Goal: Task Accomplishment & Management: Manage account settings

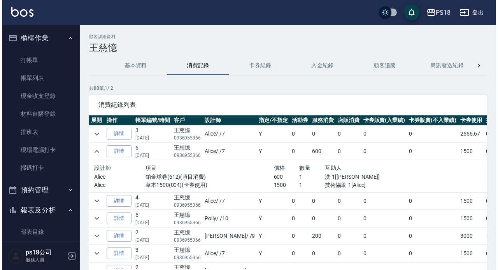
scroll to position [180, 0]
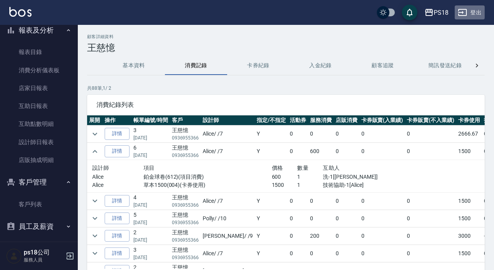
click at [472, 12] on button "登出" at bounding box center [469, 12] width 30 height 14
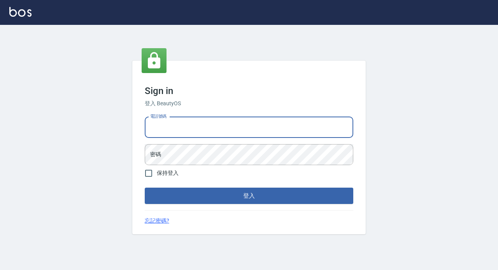
drag, startPoint x: 0, startPoint y: 0, endPoint x: 201, endPoint y: 126, distance: 237.7
click at [201, 126] on input "電話號碼" at bounding box center [249, 127] width 208 height 21
type input "0928704656"
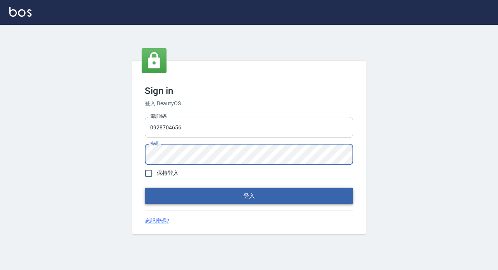
click at [234, 201] on button "登入" at bounding box center [249, 196] width 208 height 16
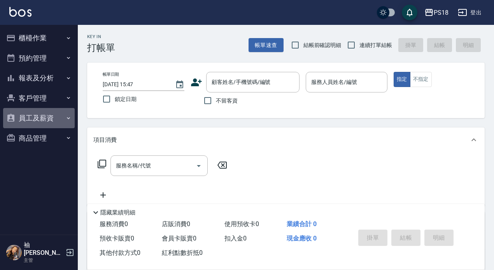
click at [27, 116] on button "員工及薪資" at bounding box center [39, 118] width 72 height 20
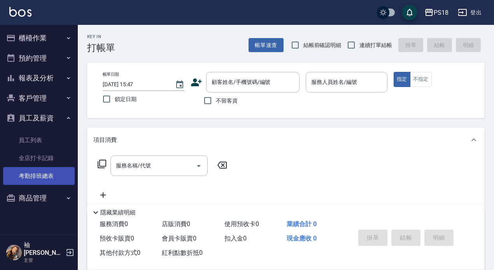
click at [34, 179] on link "考勤排班總表" at bounding box center [39, 176] width 72 height 18
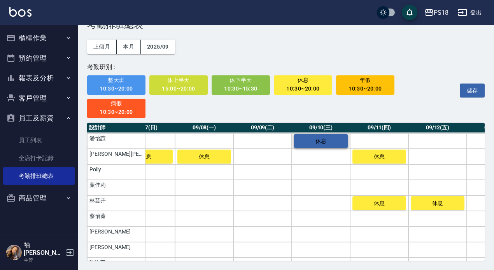
scroll to position [11, 379]
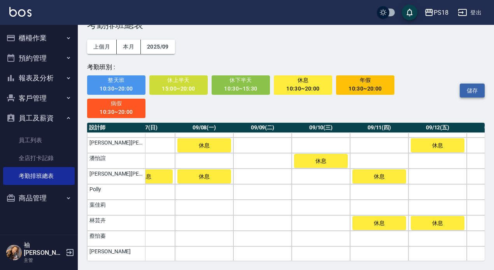
click at [468, 94] on button "儲存" at bounding box center [471, 91] width 25 height 14
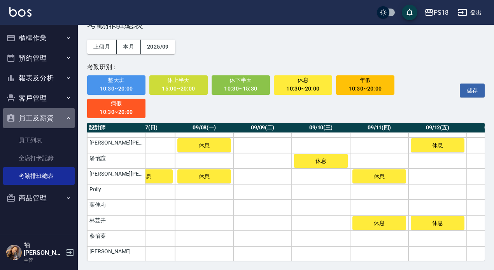
click at [70, 120] on icon "button" at bounding box center [68, 118] width 6 height 6
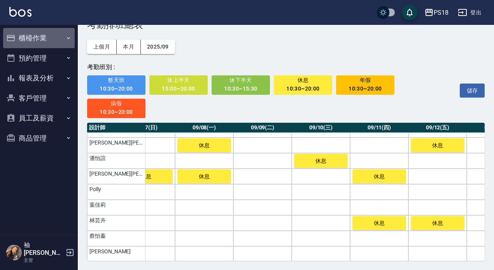
click at [29, 32] on button "櫃檯作業" at bounding box center [39, 38] width 72 height 20
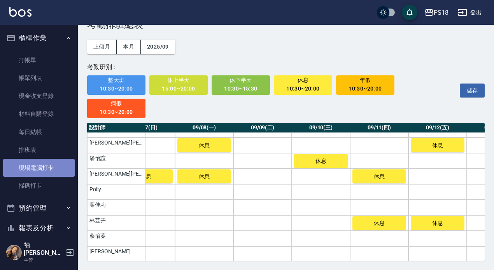
click at [40, 168] on link "現場電腦打卡" at bounding box center [39, 168] width 72 height 18
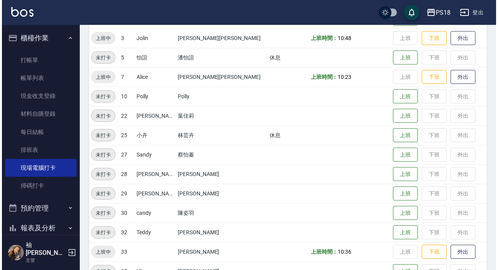
scroll to position [176, 0]
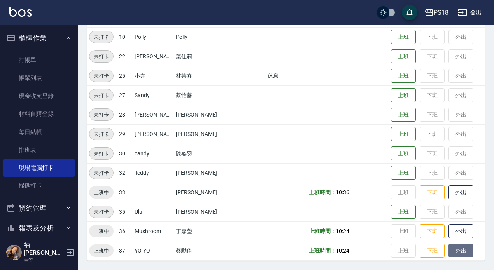
click at [448, 249] on button "外出" at bounding box center [460, 251] width 25 height 14
click at [442, 16] on div "PS18" at bounding box center [440, 13] width 15 height 10
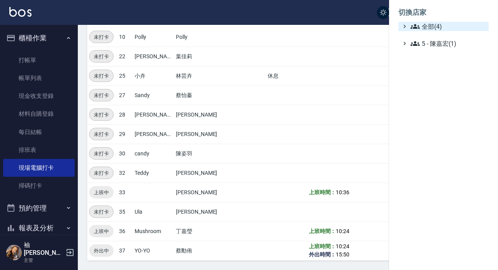
click at [435, 28] on span "全部(4)" at bounding box center [447, 26] width 75 height 9
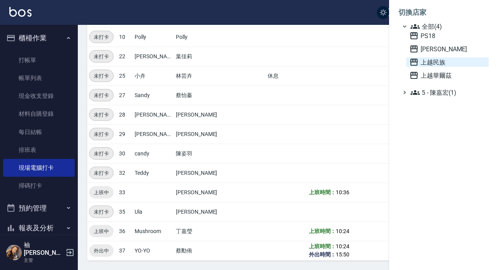
click at [434, 65] on span "上越民族" at bounding box center [447, 62] width 76 height 9
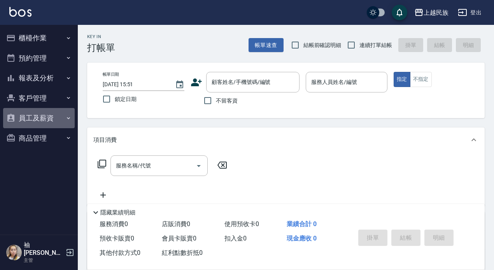
click at [31, 115] on button "員工及薪資" at bounding box center [39, 118] width 72 height 20
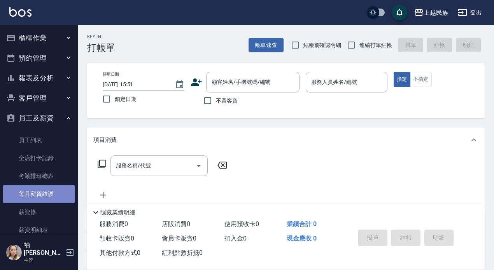
click at [44, 190] on link "每月薪資維護" at bounding box center [39, 194] width 72 height 18
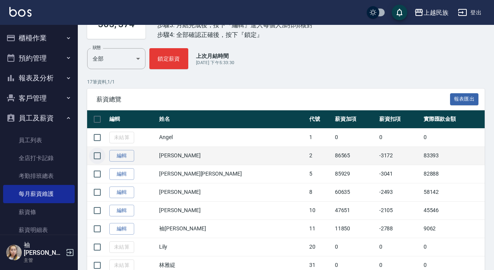
scroll to position [155, 0]
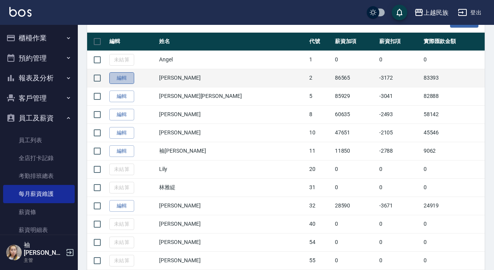
click at [127, 76] on link "編輯" at bounding box center [121, 78] width 25 height 12
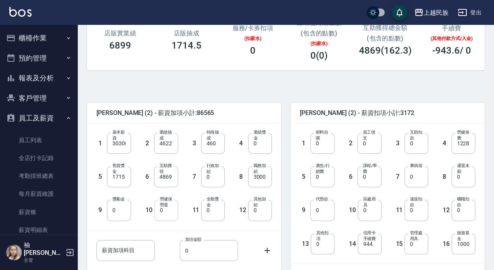
scroll to position [117, 0]
click at [124, 145] on input "30300" at bounding box center [119, 143] width 24 height 21
type input "28590"
click at [171, 144] on input "46221" at bounding box center [166, 143] width 24 height 21
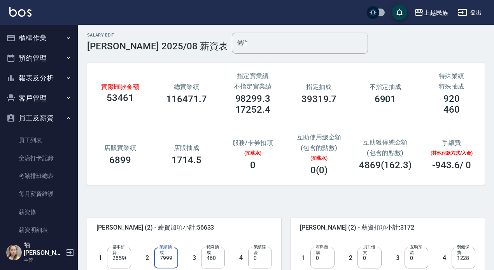
scroll to position [0, 0]
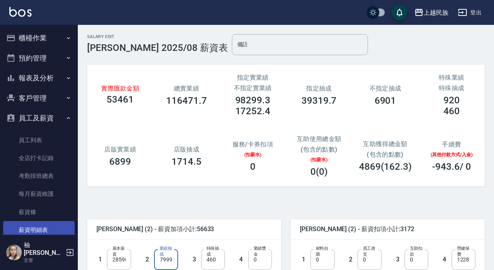
type input "17999"
drag, startPoint x: 27, startPoint y: 38, endPoint x: 30, endPoint y: 42, distance: 4.2
click at [29, 44] on button "櫃檯作業" at bounding box center [39, 38] width 72 height 20
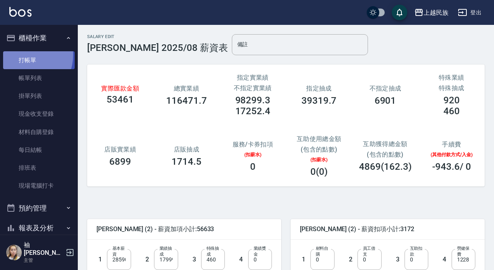
click at [24, 55] on link "打帳單" at bounding box center [39, 60] width 72 height 18
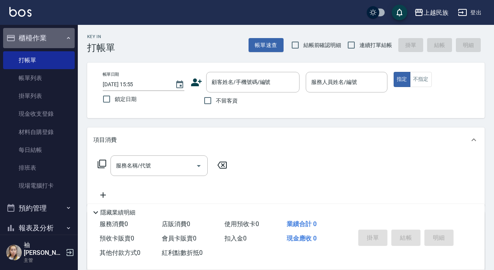
click at [62, 42] on button "櫃檯作業" at bounding box center [39, 38] width 72 height 20
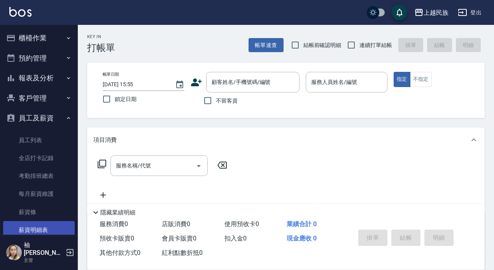
scroll to position [48, 0]
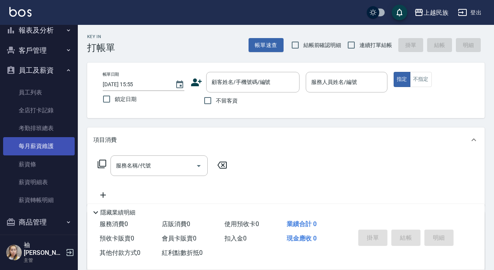
click at [44, 143] on link "每月薪資維護" at bounding box center [39, 146] width 72 height 18
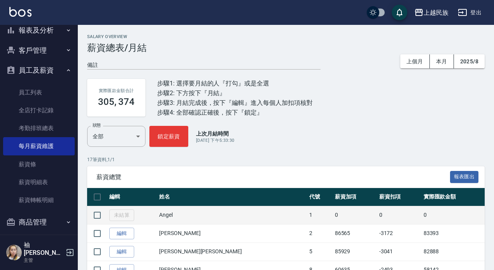
scroll to position [117, 0]
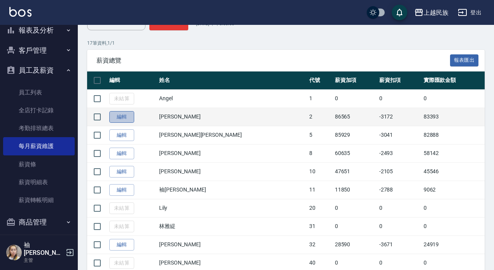
click at [113, 115] on link "編輯" at bounding box center [121, 117] width 25 height 12
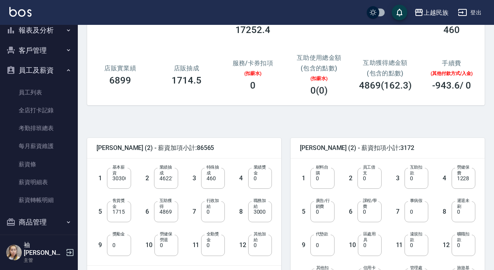
scroll to position [117, 0]
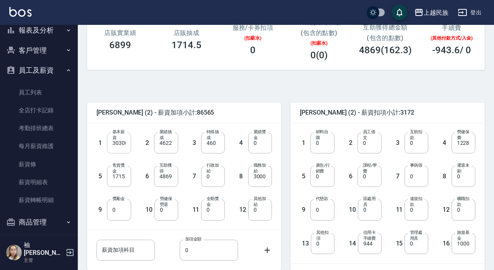
click at [129, 146] on input "30300" at bounding box center [119, 143] width 24 height 21
type input "28590"
click at [175, 140] on input "46221" at bounding box center [166, 143] width 24 height 21
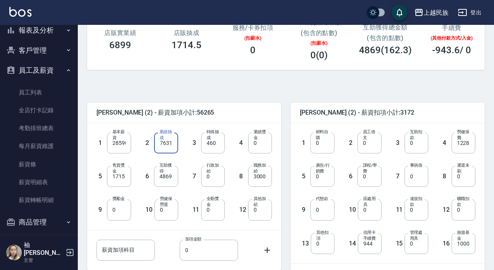
type input "17631"
click at [178, 97] on div "Alan (2) - 薪資加項小計:56265 1 基本薪資 28590 基本薪資 2 業績抽成 17631 業績抽成 3 特殊抽成 460 特殊抽成 4 業…" at bounding box center [179, 204] width 203 height 223
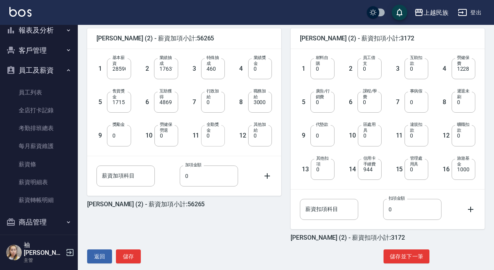
scroll to position [194, 0]
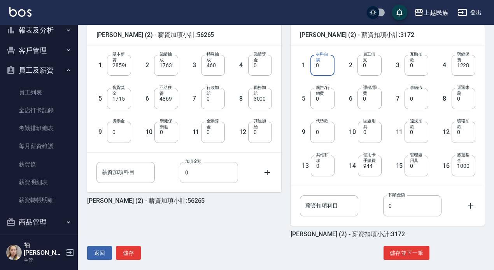
click at [323, 67] on input "0" at bounding box center [322, 65] width 24 height 21
type input "2244"
click at [464, 102] on input "0" at bounding box center [463, 98] width 24 height 21
type input "40"
click at [266, 241] on div "Alan (2) - 薪資加項小計:56265 1 基本薪資 28590 基本薪資 2 業績抽成 17631 業績抽成 3 特殊抽成 460 特殊抽成 4 業…" at bounding box center [283, 135] width 404 height 266
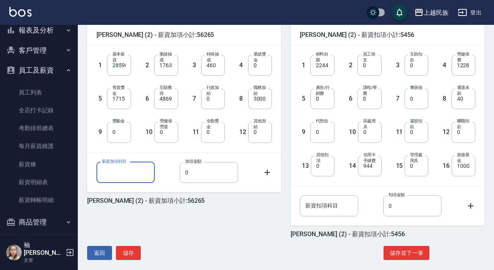
click at [111, 169] on input "薪資加項科目" at bounding box center [125, 172] width 58 height 21
type input "1"
click at [126, 172] on input "薪資加項科目" at bounding box center [125, 172] width 58 height 21
click at [107, 172] on input "補廣告費" at bounding box center [125, 172] width 58 height 21
type input "補助廣告費"
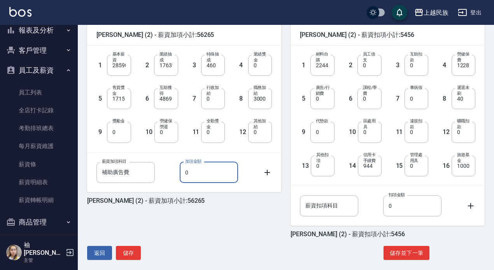
click at [191, 175] on input "0" at bounding box center [209, 172] width 58 height 21
type input "3235"
click at [323, 98] on input "0" at bounding box center [322, 98] width 24 height 21
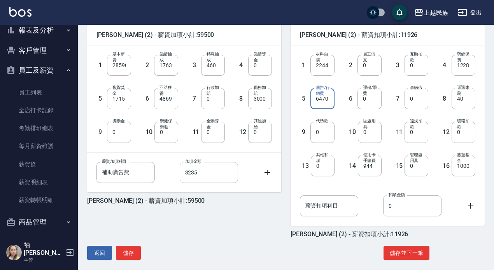
type input "6470"
click at [171, 247] on div "返回 儲存 儲存並下一筆" at bounding box center [285, 253] width 397 height 14
click at [400, 254] on button "儲存並下一筆" at bounding box center [406, 253] width 46 height 14
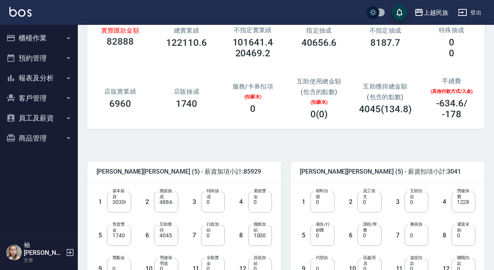
scroll to position [39, 0]
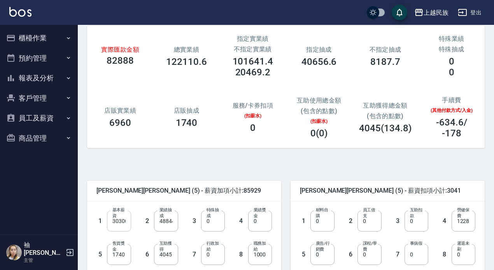
click at [128, 222] on input "30300" at bounding box center [119, 221] width 24 height 21
type input "28590"
click at [171, 222] on input "48844" at bounding box center [166, 221] width 24 height 21
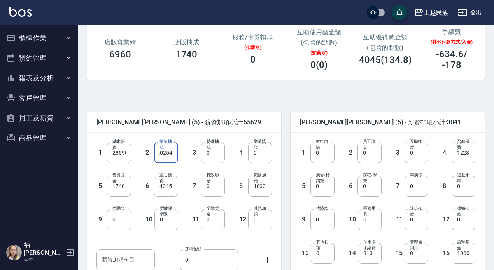
scroll to position [117, 0]
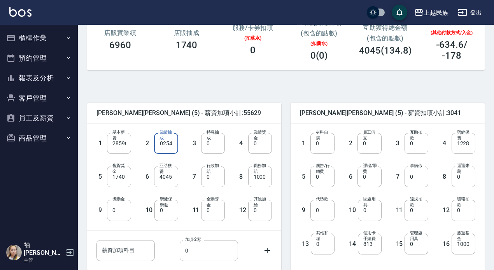
type input "20254"
click at [469, 175] on input "0" at bounding box center [463, 176] width 24 height 21
type input "18"
click at [319, 145] on input "0" at bounding box center [322, 143] width 24 height 21
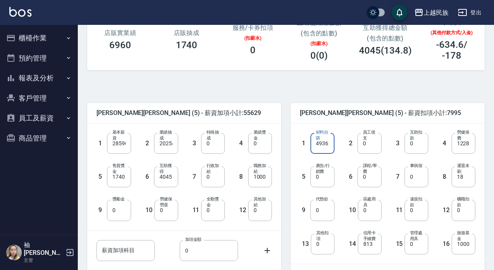
type input "4936"
click at [256, 82] on div "雅馨陳 (5) - 薪資加項小計:55629 1 基本薪資 28590 基本薪資 2 業績抽成 20254 業績抽成 3 特殊抽成 0 特殊抽成 4 業績獎金…" at bounding box center [283, 213] width 404 height 266
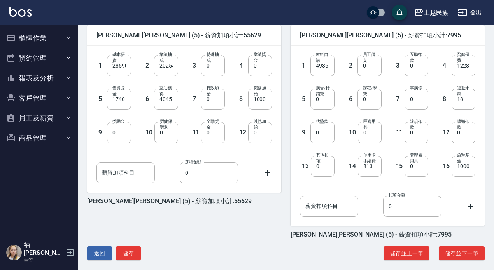
click at [115, 173] on input "薪資加項科目" at bounding box center [125, 172] width 58 height 21
type input "補助廣告款"
click at [199, 178] on input "0" at bounding box center [209, 172] width 58 height 21
type input "0"
click at [135, 173] on input "補助廣告款" at bounding box center [125, 172] width 58 height 21
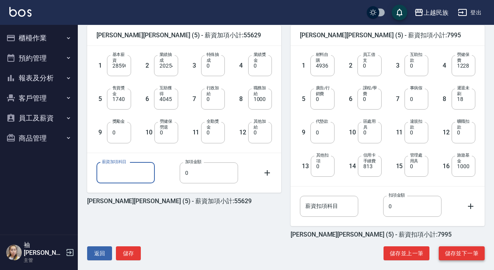
click at [456, 253] on button "儲存並下一筆" at bounding box center [461, 253] width 46 height 14
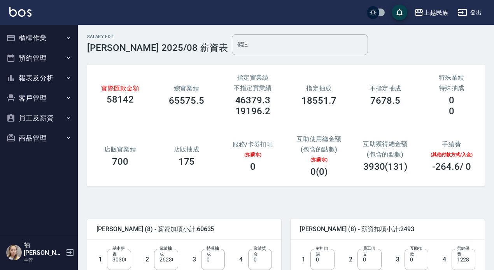
scroll to position [117, 0]
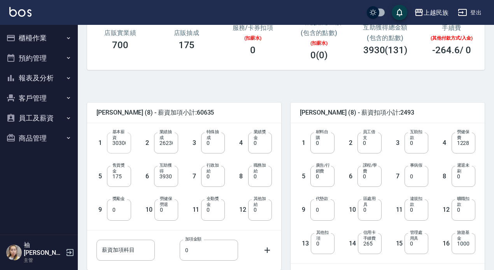
click at [127, 147] on input "30300" at bounding box center [119, 143] width 24 height 21
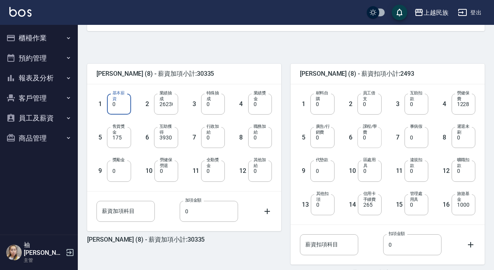
type input "0"
click at [369, 138] on input "0" at bounding box center [369, 137] width 24 height 21
click at [360, 138] on input "3500" at bounding box center [369, 137] width 24 height 21
click at [368, 140] on input "0" at bounding box center [369, 137] width 24 height 21
type input "3500"
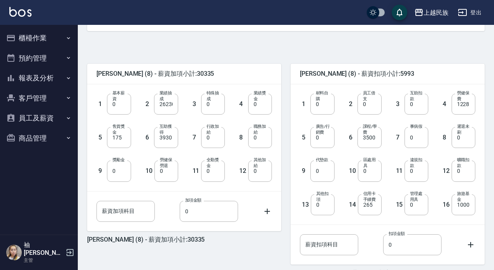
click at [283, 57] on div "洪慈慧Stella (8) - 薪資扣項小計:5993 1 材料自購 0 材料自購 2 員工借支 0 員工借支 3 互助扣款 0 互助扣款 4 勞健保費 12…" at bounding box center [382, 165] width 203 height 223
click at [309, 239] on div "薪資扣項科目 薪資扣項科目" at bounding box center [329, 244] width 58 height 21
type input "名片"
click at [399, 247] on input "0" at bounding box center [412, 244] width 58 height 21
type input "830"
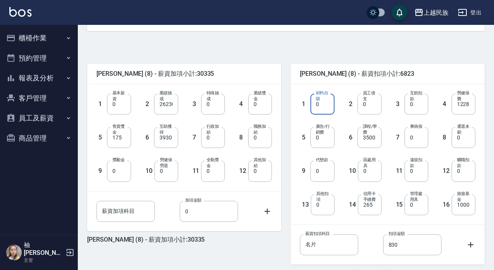
click at [317, 103] on input "0" at bounding box center [322, 104] width 24 height 21
type input "3718"
click at [463, 138] on input "0" at bounding box center [463, 137] width 24 height 21
type input "322"
click at [416, 51] on div "[PERSON_NAME] (8) - 薪資加項小計:30335 1 基本薪資 0 基本薪資 2 業績抽成 26230 業績抽成 3 特殊抽成 0 特殊抽成 …" at bounding box center [283, 173] width 404 height 266
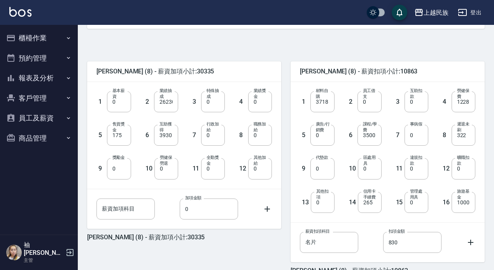
scroll to position [194, 0]
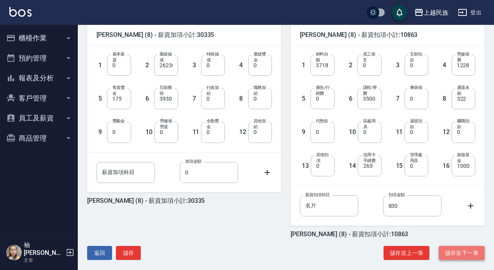
click at [458, 249] on button "儲存並下一筆" at bounding box center [461, 253] width 46 height 14
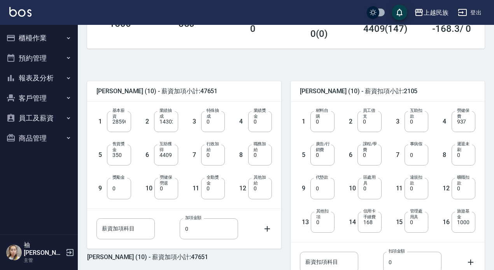
scroll to position [155, 0]
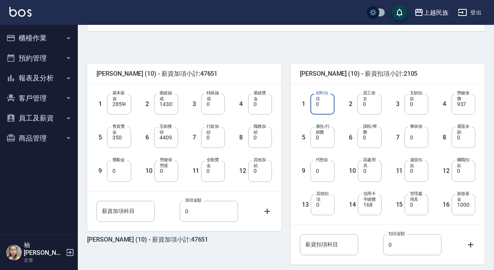
click at [323, 104] on input "0" at bounding box center [322, 104] width 24 height 21
type input "3196"
click at [369, 135] on label "課程/學費" at bounding box center [370, 130] width 14 height 12
click at [369, 135] on input "0" at bounding box center [369, 137] width 24 height 21
click at [369, 135] on label "課程/學費" at bounding box center [370, 130] width 14 height 12
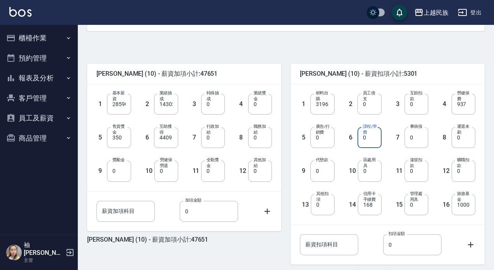
click at [369, 135] on input "0" at bounding box center [369, 137] width 24 height 21
type input "3500"
click at [316, 241] on div "薪資扣項科目 薪資扣項科目" at bounding box center [329, 244] width 58 height 21
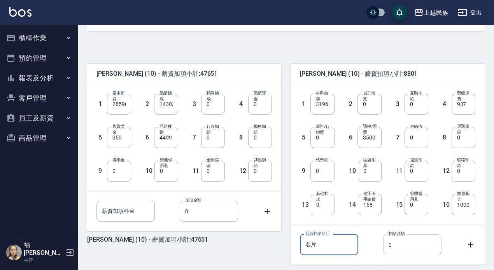
type input "名片"
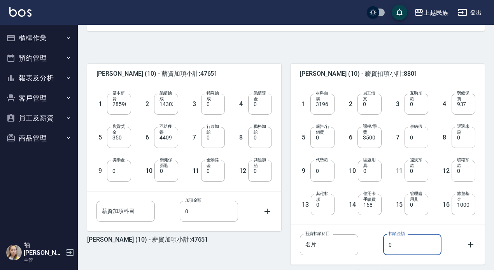
drag, startPoint x: 411, startPoint y: 249, endPoint x: 403, endPoint y: 246, distance: 8.5
click at [411, 249] on input "0" at bounding box center [412, 244] width 58 height 21
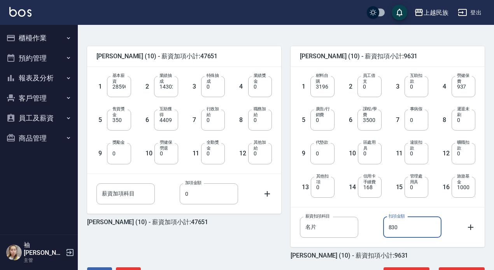
scroll to position [201, 0]
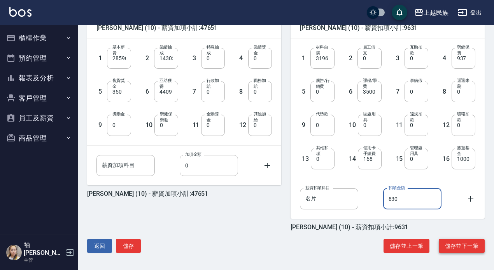
type input "830"
drag, startPoint x: 442, startPoint y: 245, endPoint x: 438, endPoint y: 245, distance: 4.3
click at [438, 245] on div "儲存並上一筆 儲存並下一筆" at bounding box center [433, 246] width 101 height 14
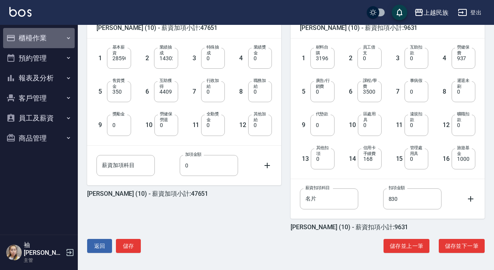
click at [46, 38] on button "櫃檯作業" at bounding box center [39, 38] width 72 height 20
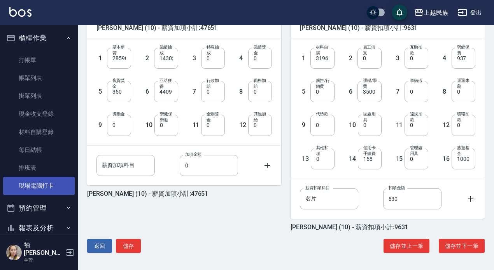
click at [27, 189] on link "現場電腦打卡" at bounding box center [39, 186] width 72 height 18
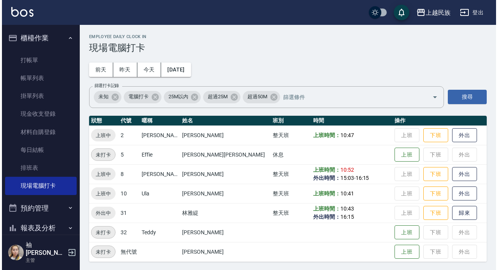
scroll to position [1, 0]
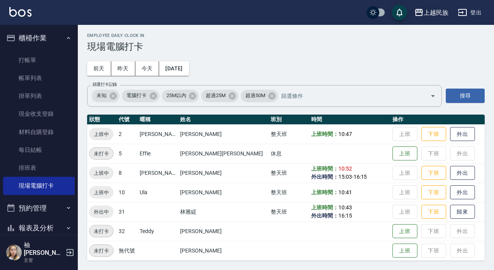
click at [428, 11] on div "上越民族" at bounding box center [435, 13] width 25 height 10
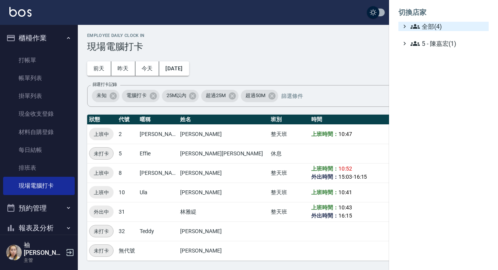
click at [429, 28] on span "全部(4)" at bounding box center [447, 26] width 75 height 9
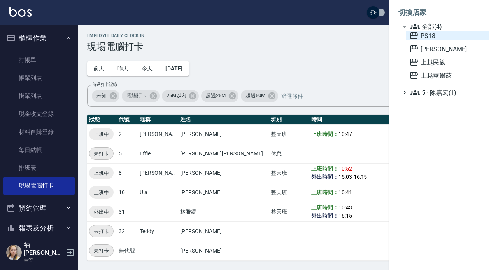
click at [428, 35] on span "PS18" at bounding box center [447, 35] width 76 height 9
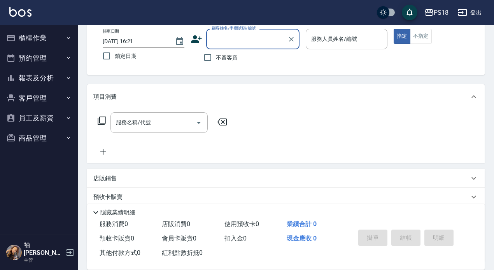
scroll to position [110, 0]
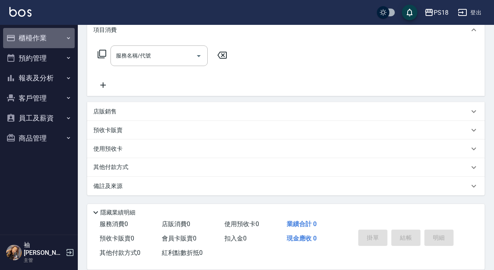
click at [28, 35] on button "櫃檯作業" at bounding box center [39, 38] width 72 height 20
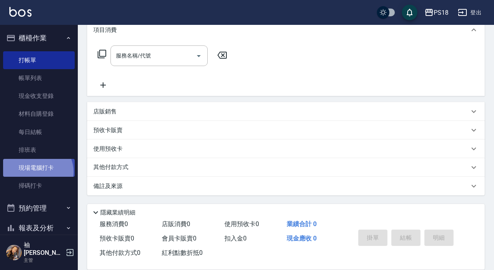
click at [36, 172] on link "現場電腦打卡" at bounding box center [39, 168] width 72 height 18
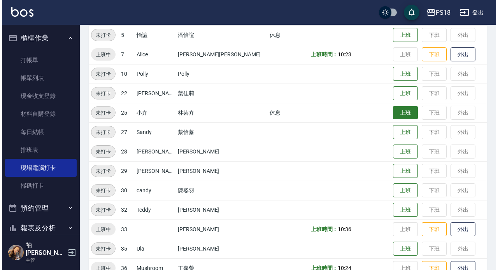
scroll to position [176, 0]
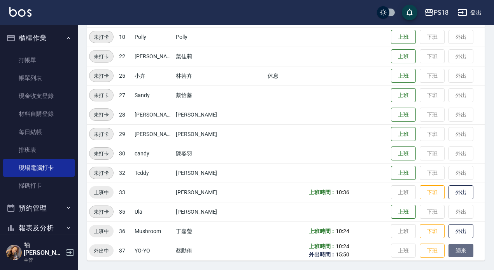
click at [448, 248] on button "歸來" at bounding box center [460, 251] width 25 height 14
click at [448, 232] on button "外出" at bounding box center [460, 232] width 25 height 14
click at [437, 7] on button "PS18" at bounding box center [436, 13] width 30 height 16
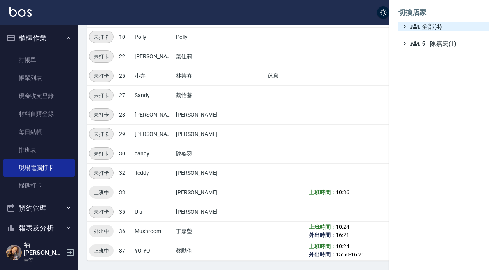
click at [425, 24] on span "全部(4)" at bounding box center [447, 26] width 75 height 9
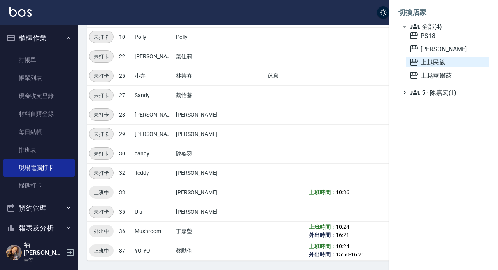
click at [433, 60] on span "上越民族" at bounding box center [447, 62] width 76 height 9
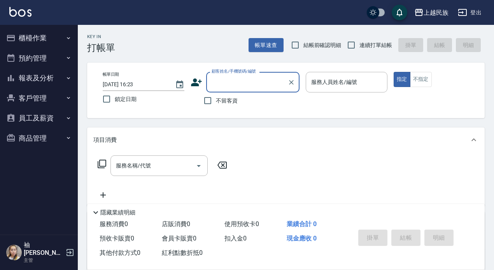
click at [42, 110] on button "員工及薪資" at bounding box center [39, 118] width 72 height 20
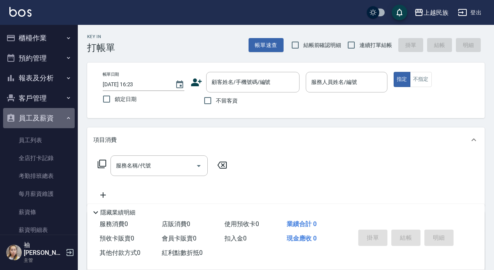
click at [42, 116] on button "員工及薪資" at bounding box center [39, 118] width 72 height 20
click at [14, 121] on icon "button" at bounding box center [10, 118] width 7 height 8
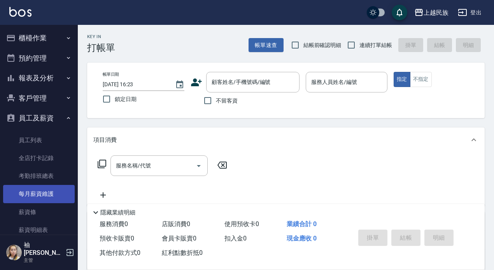
click at [47, 194] on link "每月薪資維護" at bounding box center [39, 194] width 72 height 18
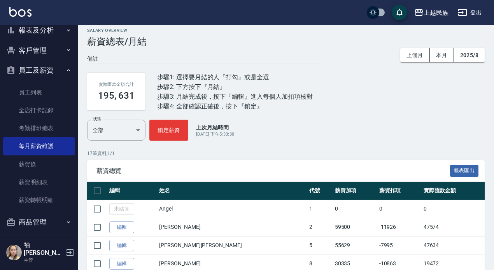
scroll to position [194, 0]
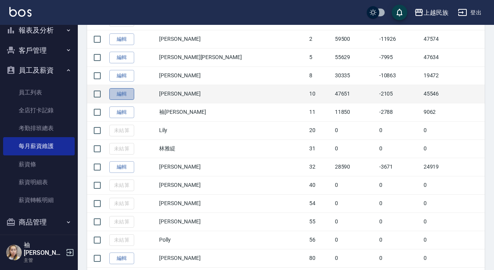
click at [114, 98] on link "編輯" at bounding box center [121, 94] width 25 height 12
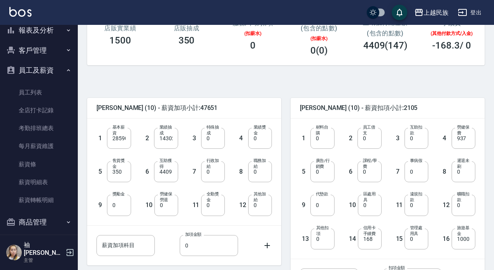
scroll to position [201, 0]
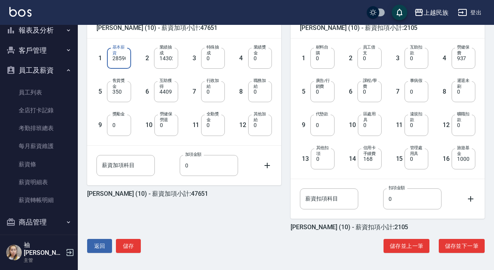
click at [127, 58] on input "28590" at bounding box center [119, 58] width 24 height 21
type input "0"
click at [210, 127] on input "0" at bounding box center [213, 125] width 24 height 21
type input "1000"
click at [102, 164] on input "薪資加項科目" at bounding box center [125, 165] width 58 height 21
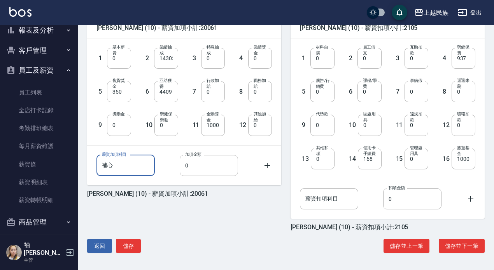
type input "補"
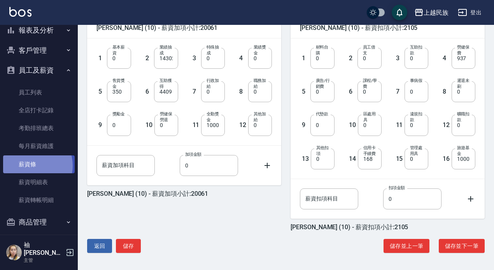
click at [31, 166] on link "薪資條" at bounding box center [39, 164] width 72 height 18
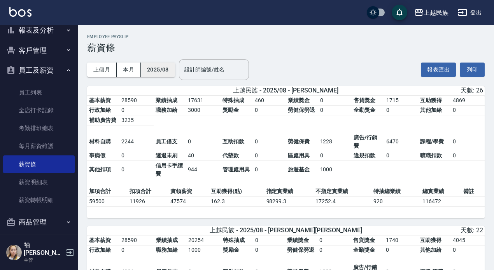
click at [160, 66] on button "2025/08" at bounding box center [158, 70] width 34 height 14
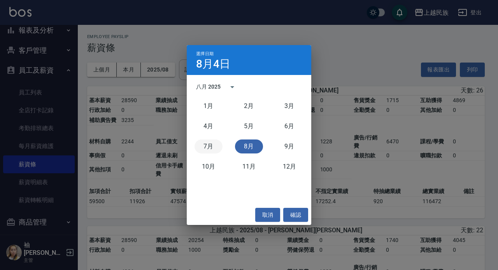
click at [211, 141] on button "7月" at bounding box center [208, 147] width 28 height 14
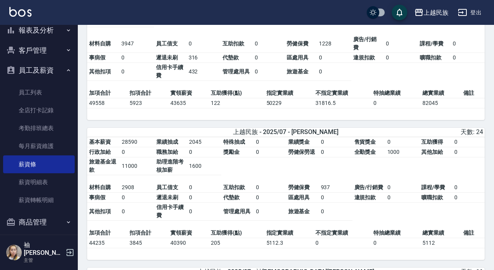
scroll to position [389, 0]
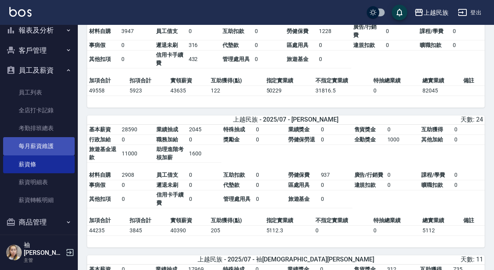
click at [26, 143] on link "每月薪資維護" at bounding box center [39, 146] width 72 height 18
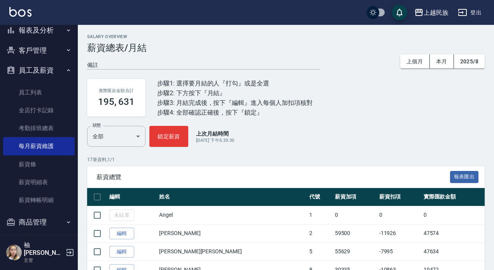
scroll to position [194, 0]
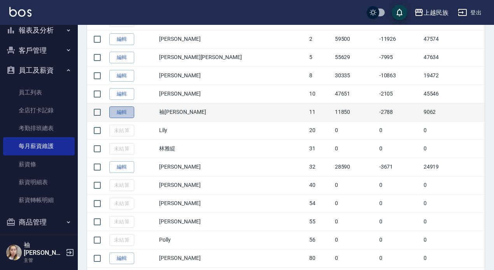
click at [119, 112] on link "編輯" at bounding box center [121, 113] width 25 height 12
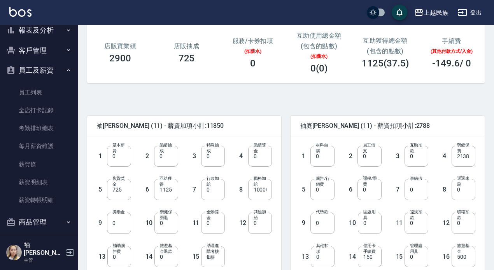
scroll to position [194, 0]
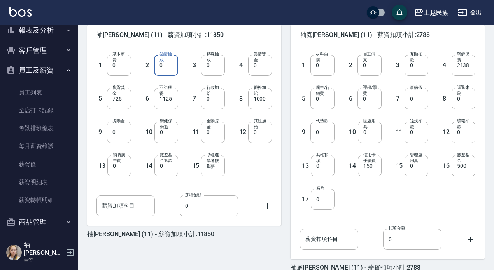
click at [167, 65] on input "0" at bounding box center [166, 65] width 24 height 21
type input "16180"
click at [471, 166] on input "500" at bounding box center [463, 165] width 24 height 21
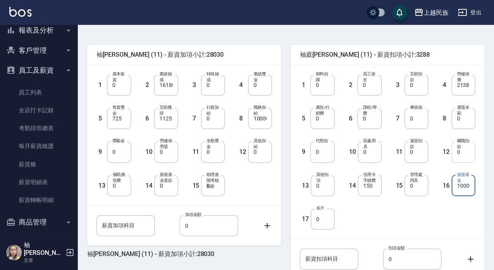
scroll to position [155, 0]
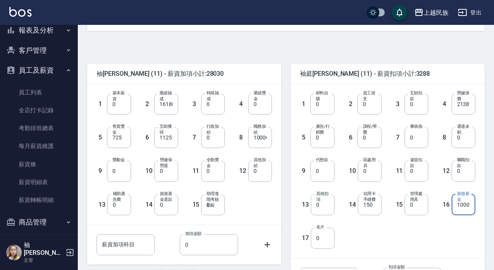
type input "1000"
click at [323, 103] on div "材料自購 0 材料自購" at bounding box center [322, 104] width 24 height 21
click at [323, 103] on input "0" at bounding box center [322, 104] width 24 height 21
type input "576"
click at [470, 106] on input "2138" at bounding box center [463, 104] width 24 height 21
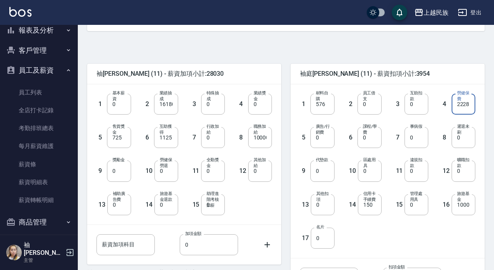
type input "2228"
click at [412, 59] on div "袖庭劉 (11) - 薪資扣項小計:3954 1 材料自購 576 材料自購 2 員工借支 0 員工借支 3 互助扣款 0 互助扣款 4 勞健保費 2228 …" at bounding box center [382, 182] width 203 height 256
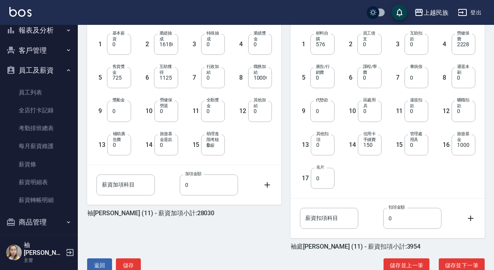
scroll to position [235, 0]
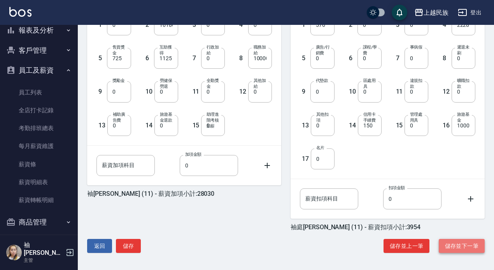
click at [451, 245] on button "儲存並下一筆" at bounding box center [461, 246] width 46 height 14
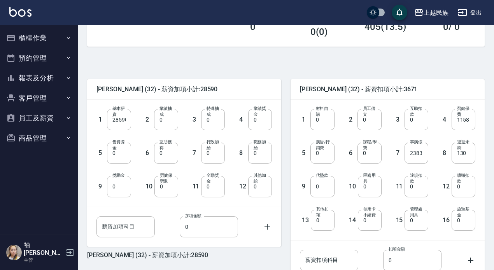
scroll to position [155, 0]
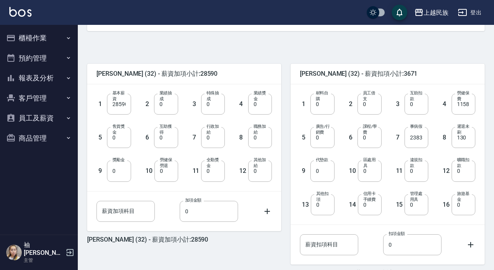
click at [30, 116] on button "員工及薪資" at bounding box center [39, 118] width 72 height 20
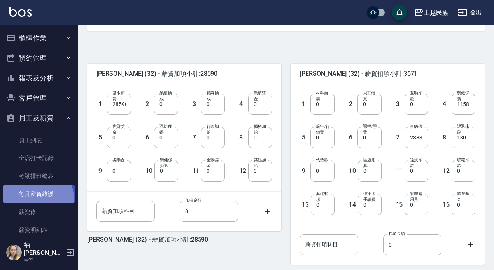
click at [36, 198] on link "每月薪資維護" at bounding box center [39, 194] width 72 height 18
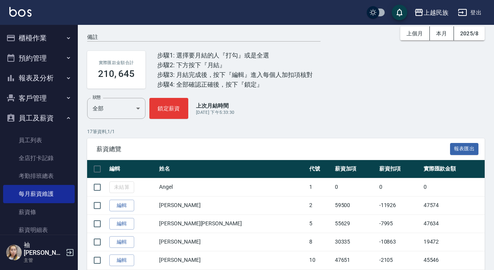
scroll to position [78, 0]
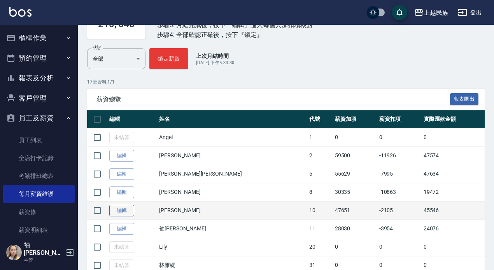
click at [115, 213] on link "編輯" at bounding box center [121, 211] width 25 height 12
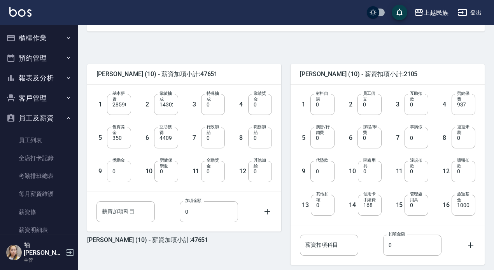
scroll to position [155, 0]
click at [173, 105] on input "14302" at bounding box center [166, 104] width 24 height 21
type input "0"
click at [476, 10] on button "登出" at bounding box center [469, 12] width 30 height 14
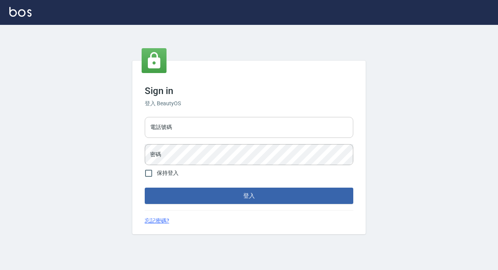
click at [220, 128] on input "電話號碼" at bounding box center [249, 127] width 208 height 21
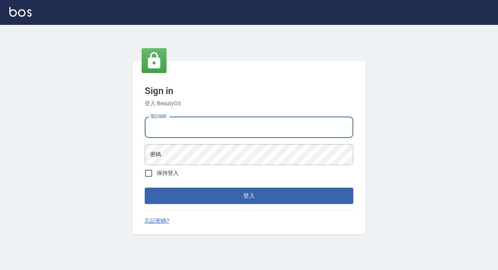
type input "89729295"
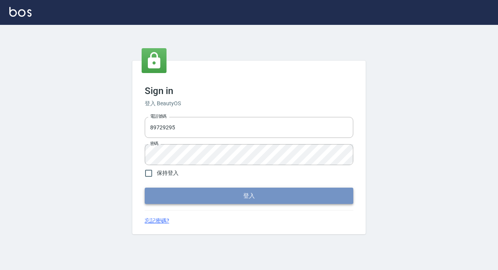
click at [279, 196] on button "登入" at bounding box center [249, 196] width 208 height 16
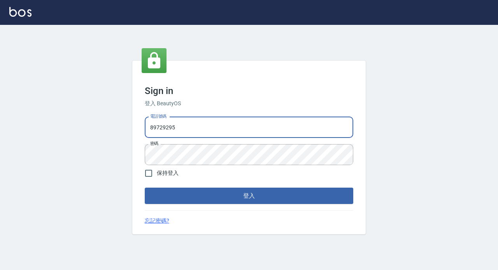
click at [266, 133] on input "89729295" at bounding box center [249, 127] width 208 height 21
click at [267, 92] on h3 "Sign in" at bounding box center [249, 91] width 208 height 11
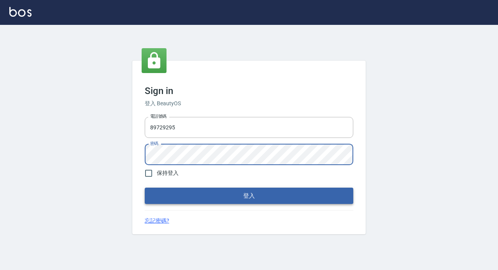
click at [171, 199] on button "登入" at bounding box center [249, 196] width 208 height 16
click at [173, 192] on button "登入" at bounding box center [249, 196] width 208 height 16
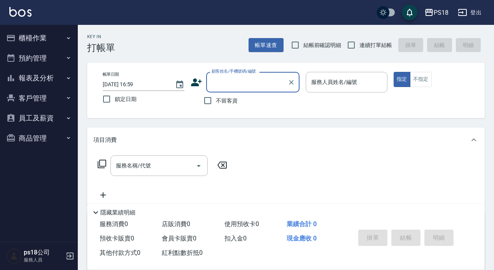
click at [40, 33] on button "櫃檯作業" at bounding box center [39, 38] width 72 height 20
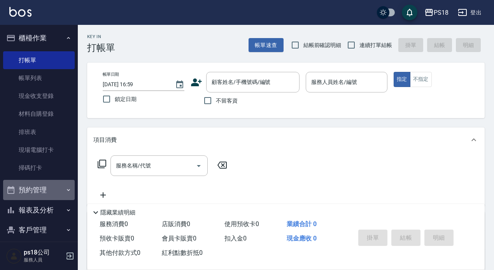
click at [39, 184] on button "預約管理" at bounding box center [39, 190] width 72 height 20
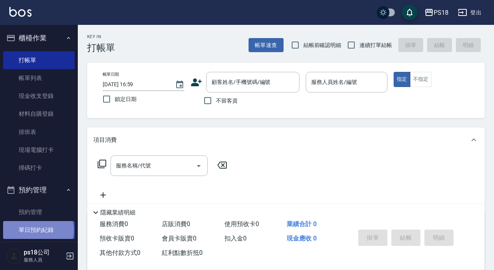
click at [38, 230] on link "單日預約紀錄" at bounding box center [39, 230] width 72 height 18
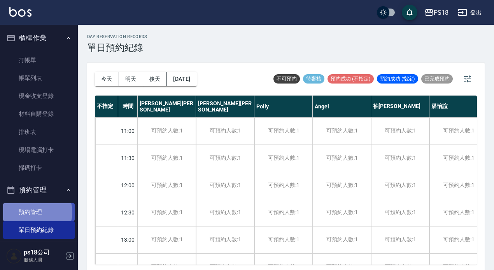
click at [37, 212] on link "預約管理" at bounding box center [39, 212] width 72 height 18
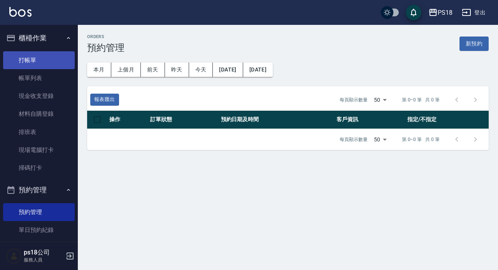
click at [23, 60] on link "打帳單" at bounding box center [39, 60] width 72 height 18
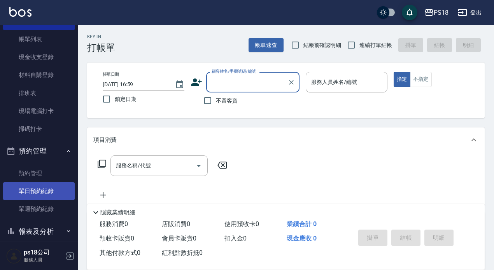
scroll to position [78, 0]
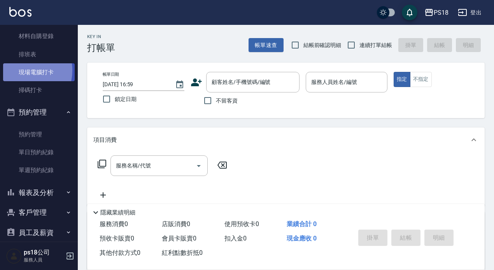
click at [26, 71] on link "現場電腦打卡" at bounding box center [39, 72] width 72 height 18
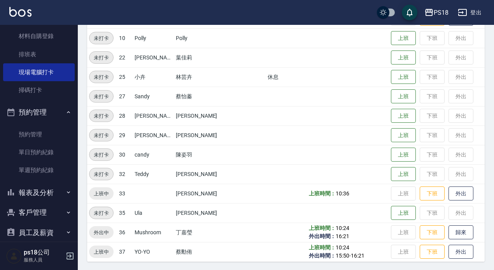
scroll to position [176, 0]
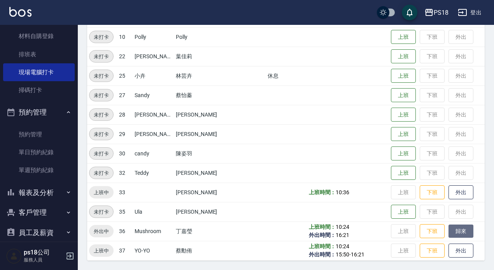
click at [448, 229] on button "歸來" at bounding box center [460, 232] width 25 height 14
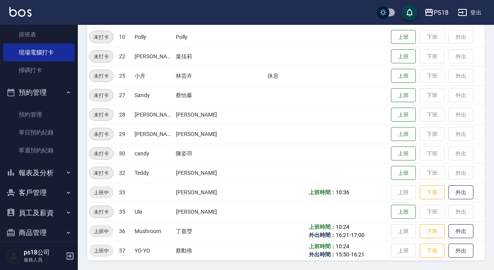
scroll to position [108, 0]
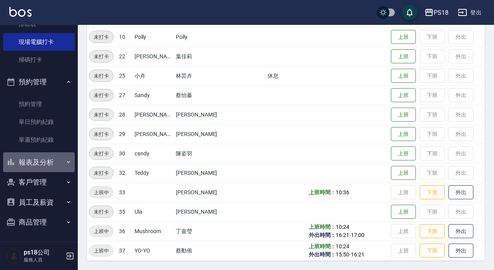
click at [48, 159] on button "報表及分析" at bounding box center [39, 162] width 72 height 20
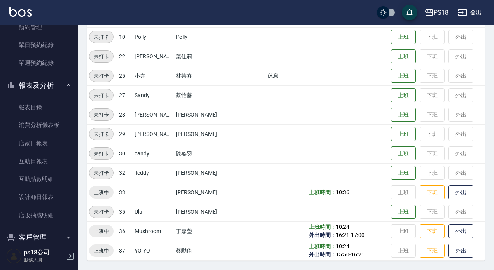
scroll to position [186, 0]
click at [48, 195] on link "設計師日報表" at bounding box center [39, 196] width 72 height 18
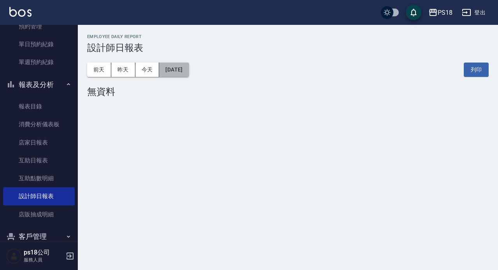
click at [189, 71] on button "[DATE]" at bounding box center [174, 70] width 30 height 14
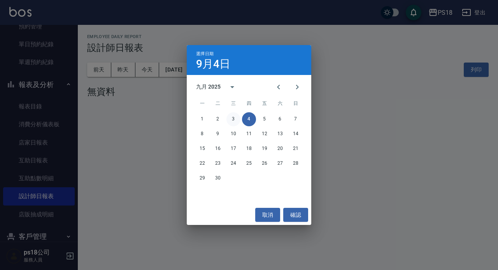
click at [234, 122] on button "3" at bounding box center [233, 119] width 14 height 14
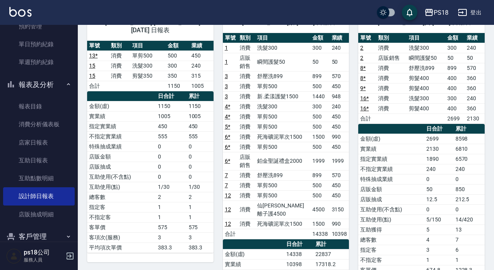
scroll to position [78, 0]
